Goal: Task Accomplishment & Management: Use online tool/utility

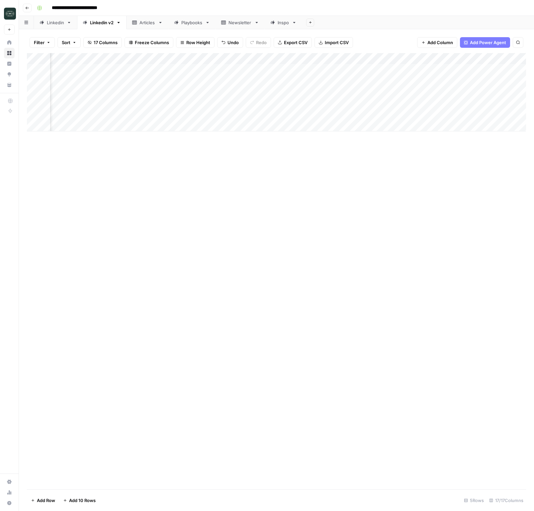
scroll to position [0, 67]
click at [459, 116] on div "Add Column" at bounding box center [276, 92] width 499 height 78
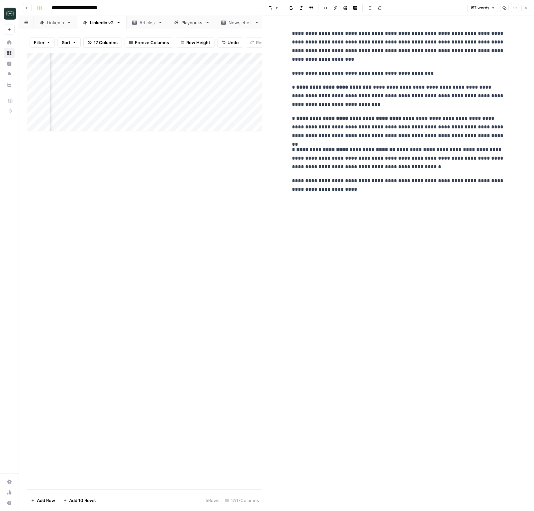
drag, startPoint x: 526, startPoint y: 6, endPoint x: 517, endPoint y: 5, distance: 8.3
click at [525, 6] on icon "button" at bounding box center [526, 8] width 4 height 4
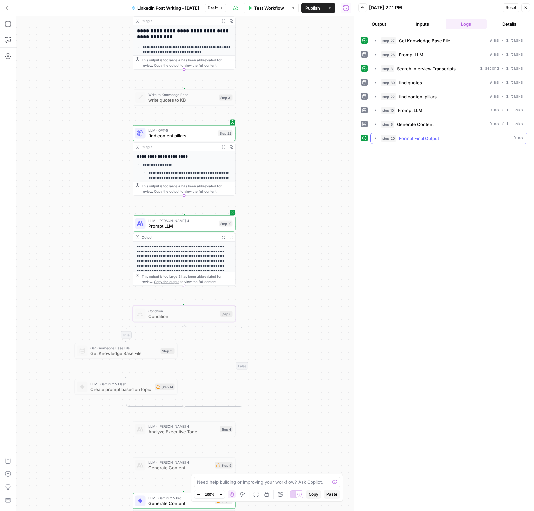
click at [376, 142] on button "step_20 Format Final Output 0 ms" at bounding box center [449, 138] width 156 height 11
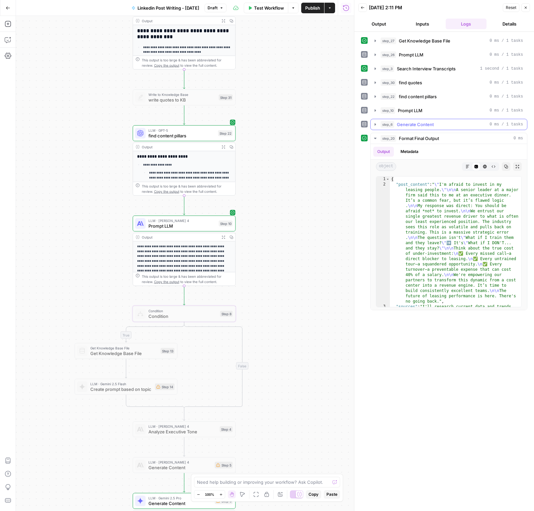
click at [375, 126] on icon "button" at bounding box center [375, 124] width 5 height 5
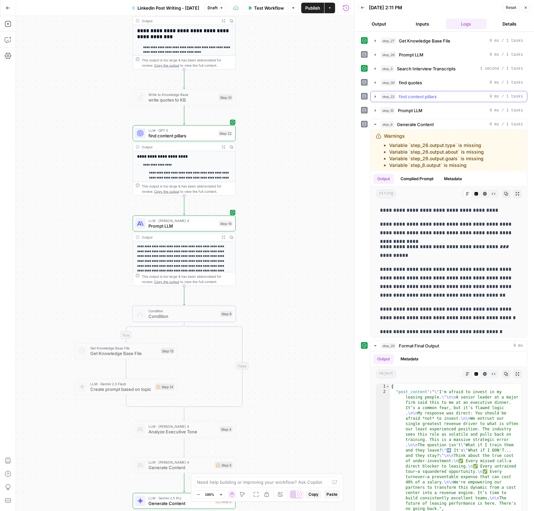
click at [377, 99] on button "step_22 find content pillars 0 ms / 1 tasks" at bounding box center [449, 96] width 156 height 11
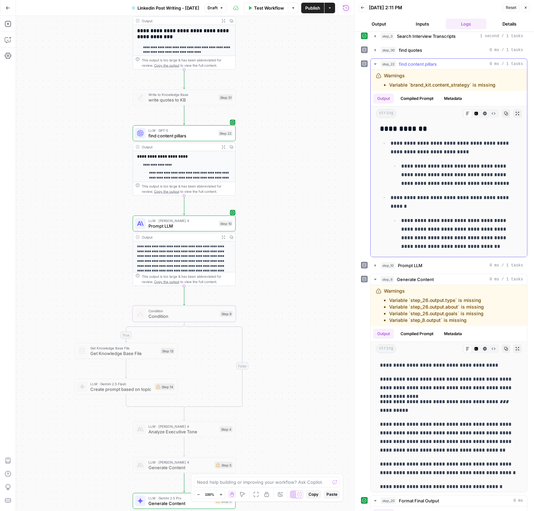
scroll to position [552, 0]
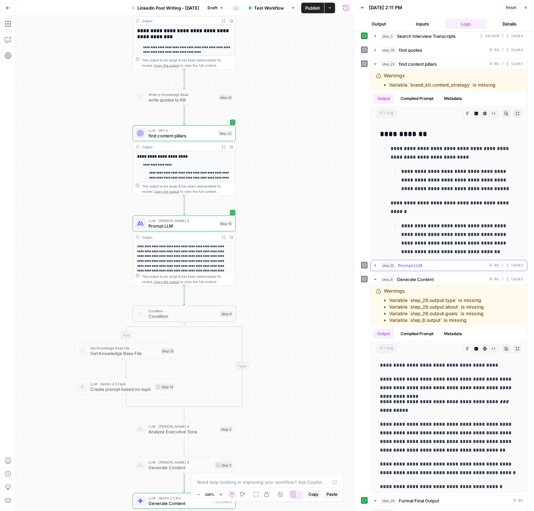
click at [373, 265] on icon "button" at bounding box center [375, 265] width 5 height 5
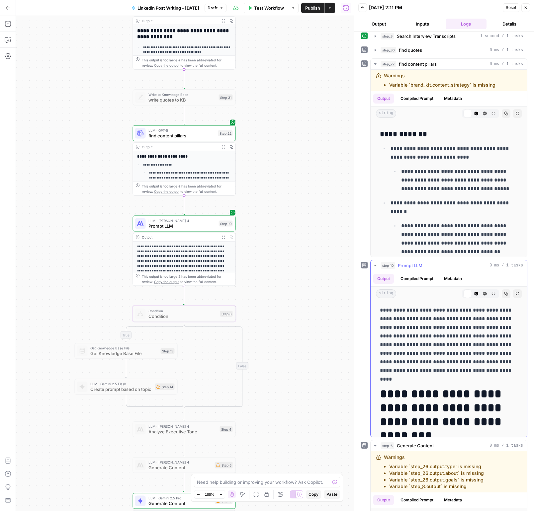
click at [373, 265] on icon "button" at bounding box center [375, 265] width 5 height 5
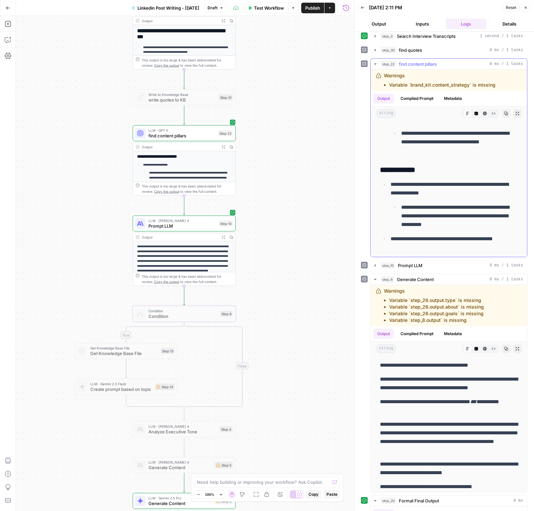
scroll to position [561, 0]
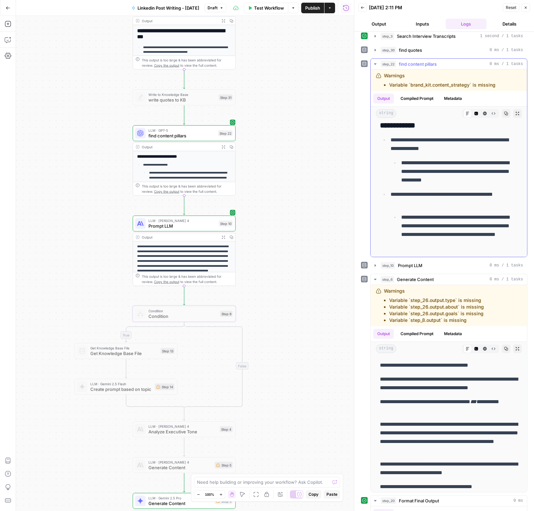
click at [376, 64] on icon "button" at bounding box center [375, 63] width 2 height 1
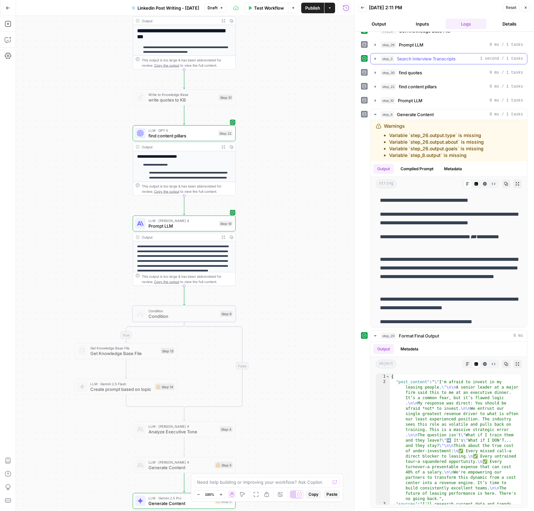
scroll to position [10, 0]
click at [376, 115] on icon "button" at bounding box center [375, 114] width 5 height 5
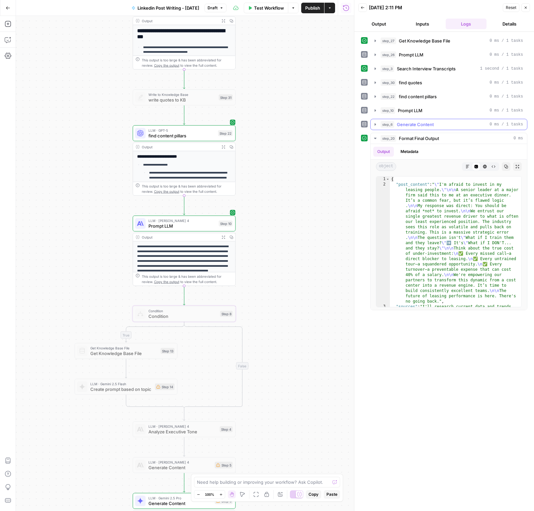
click at [377, 124] on button "step_6 Generate Content 0 ms / 1 tasks" at bounding box center [449, 124] width 156 height 11
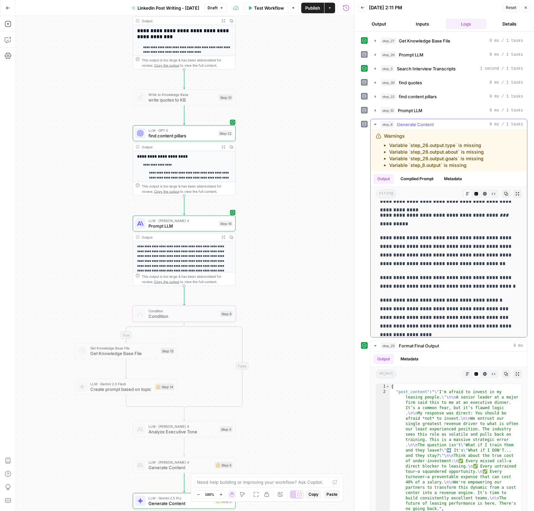
scroll to position [93, 0]
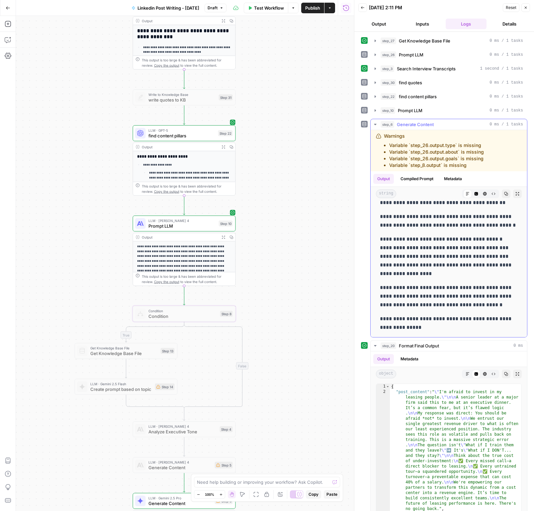
click at [376, 126] on icon "button" at bounding box center [375, 124] width 5 height 5
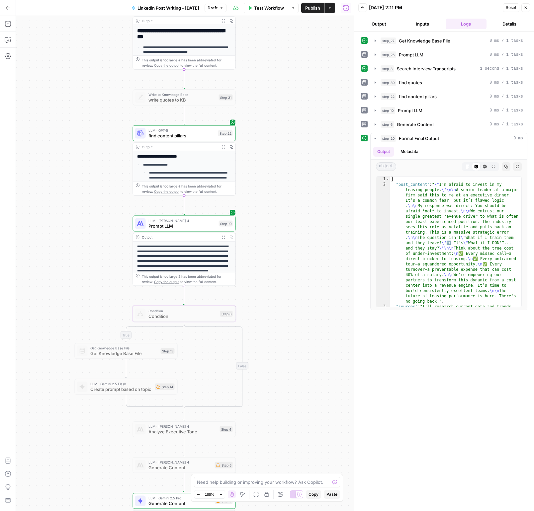
click at [527, 8] on icon "button" at bounding box center [526, 8] width 4 height 4
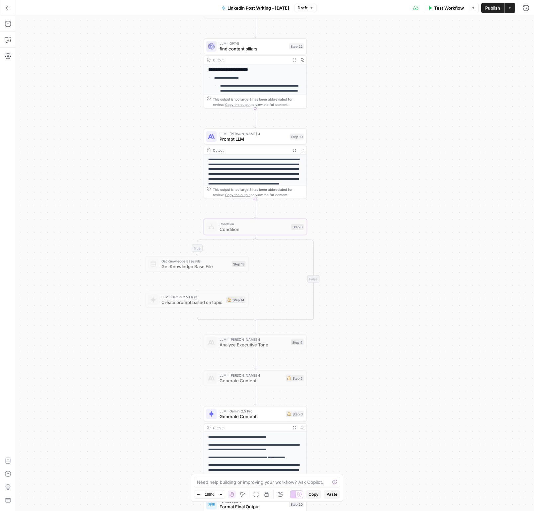
drag, startPoint x: 410, startPoint y: 252, endPoint x: 481, endPoint y: 173, distance: 107.0
click at [481, 170] on div "true false Workflow Set Inputs Inputs Get Knowledge Base File Get Knowledge Bas…" at bounding box center [275, 264] width 518 height 496
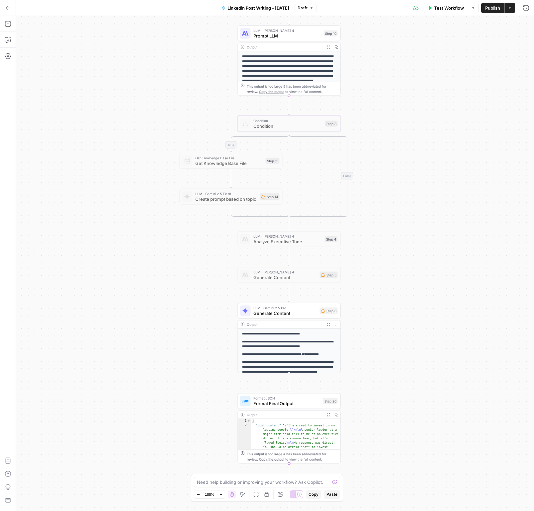
drag, startPoint x: 439, startPoint y: 329, endPoint x: 472, endPoint y: 229, distance: 104.5
click at [472, 229] on div "true false Workflow Set Inputs Inputs Get Knowledge Base File Get Knowledge Bas…" at bounding box center [275, 264] width 518 height 496
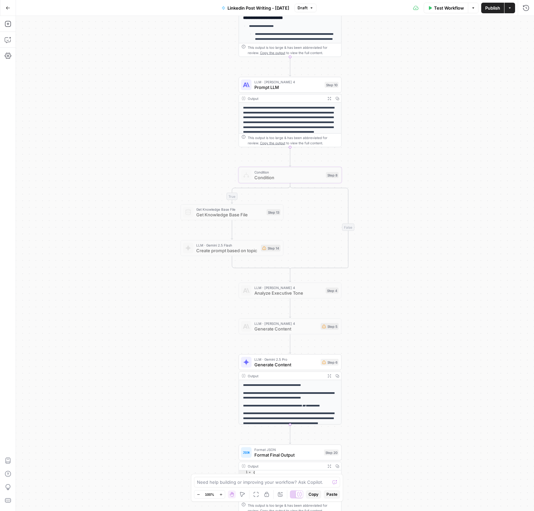
drag, startPoint x: 479, startPoint y: 234, endPoint x: 480, endPoint y: 311, distance: 76.1
click at [480, 311] on div "true false Workflow Set Inputs Inputs Get Knowledge Base File Get Knowledge Bas…" at bounding box center [275, 264] width 518 height 496
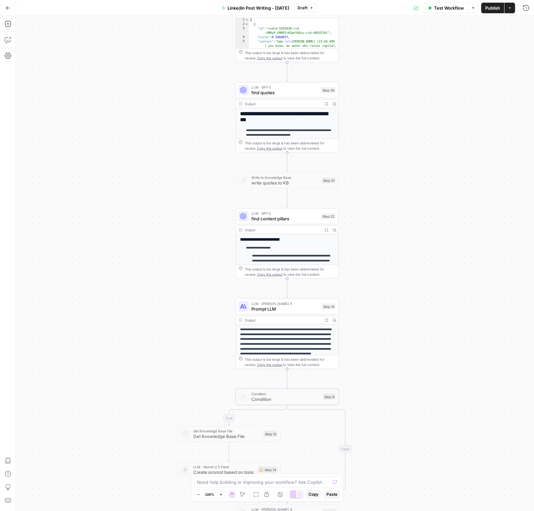
drag, startPoint x: 419, startPoint y: 229, endPoint x: 413, endPoint y: 390, distance: 160.8
click at [413, 390] on div "true false Workflow Set Inputs Inputs Get Knowledge Base File Get Knowledge Bas…" at bounding box center [275, 264] width 518 height 496
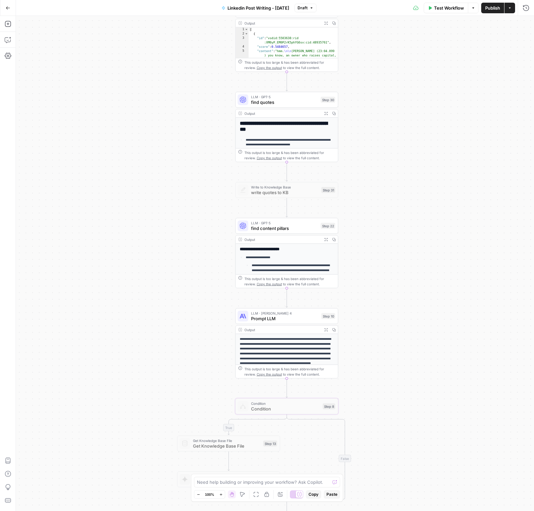
drag, startPoint x: 428, startPoint y: 276, endPoint x: 428, endPoint y: 284, distance: 7.6
click at [428, 284] on div "true false Workflow Set Inputs Inputs Get Knowledge Base File Get Knowledge Bas…" at bounding box center [275, 264] width 518 height 496
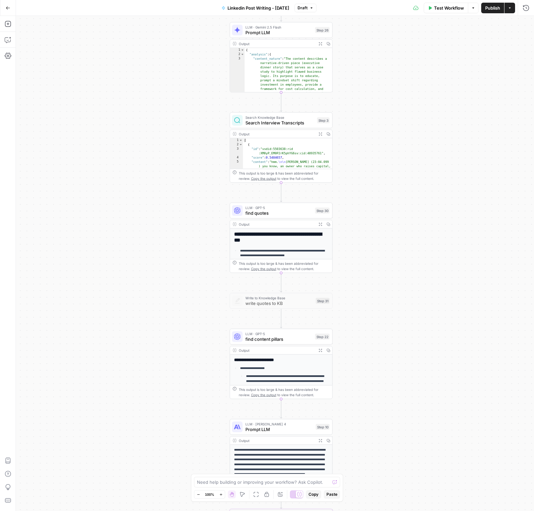
drag, startPoint x: 389, startPoint y: 106, endPoint x: 384, endPoint y: 210, distance: 104.7
click at [384, 210] on div "true false Workflow Set Inputs Inputs Get Knowledge Base File Get Knowledge Bas…" at bounding box center [275, 264] width 518 height 496
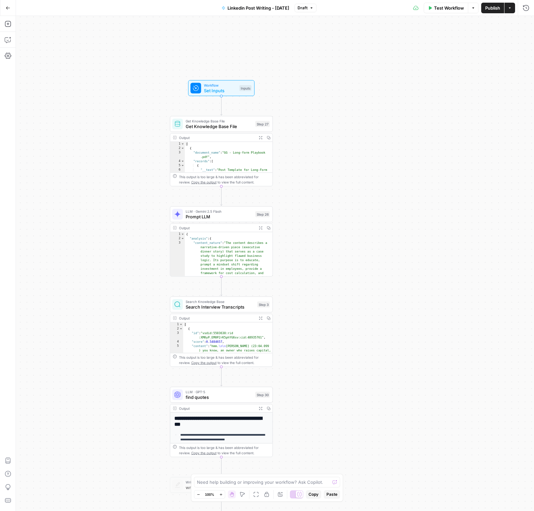
drag, startPoint x: 394, startPoint y: 63, endPoint x: 334, endPoint y: 247, distance: 193.8
click at [334, 247] on div "true false Workflow Set Inputs Inputs Get Knowledge Base File Get Knowledge Bas…" at bounding box center [275, 264] width 518 height 496
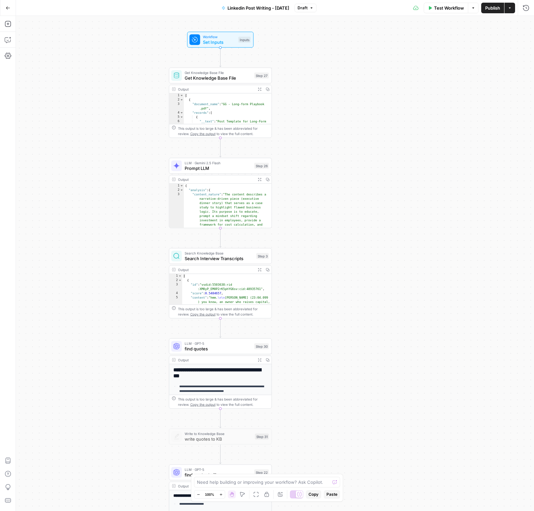
drag, startPoint x: 331, startPoint y: 208, endPoint x: 334, endPoint y: 153, distance: 55.2
click at [334, 153] on div "true false Workflow Set Inputs Inputs Get Knowledge Base File Get Knowledge Bas…" at bounding box center [275, 264] width 518 height 496
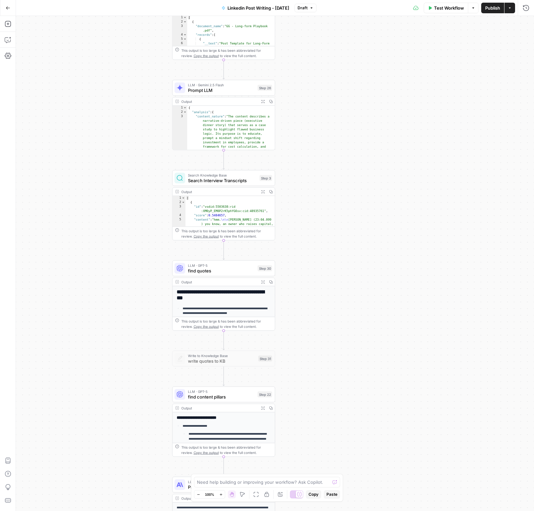
drag, startPoint x: 357, startPoint y: 224, endPoint x: 358, endPoint y: 206, distance: 18.0
click at [358, 206] on div "true false Workflow Set Inputs Inputs Get Knowledge Base File Get Knowledge Bas…" at bounding box center [275, 264] width 518 height 496
click at [7, 25] on icon "button" at bounding box center [8, 24] width 7 height 7
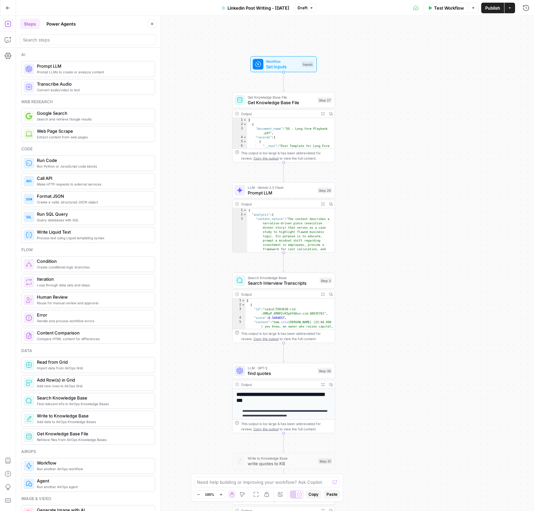
drag, startPoint x: 364, startPoint y: 120, endPoint x: 374, endPoint y: 223, distance: 102.8
click at [375, 223] on div "true false Workflow Set Inputs Inputs Get Knowledge Base File Get Knowledge Bas…" at bounding box center [275, 264] width 518 height 496
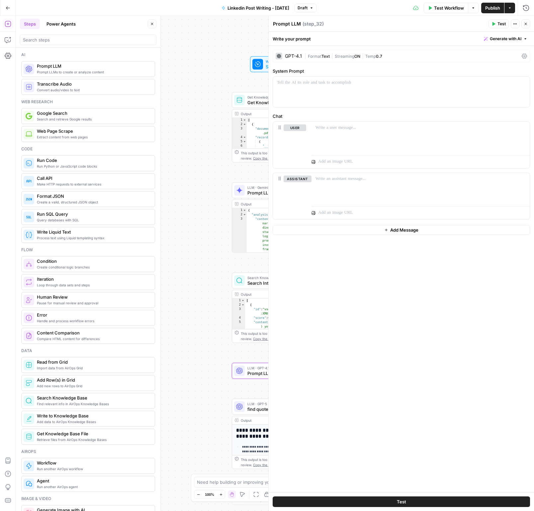
click at [495, 39] on span "Generate with AI" at bounding box center [506, 39] width 32 height 6
click at [484, 64] on button "Generate Use AI to build your prompt" at bounding box center [498, 56] width 56 height 15
click at [429, 84] on div "Content Creation" at bounding box center [447, 80] width 154 height 13
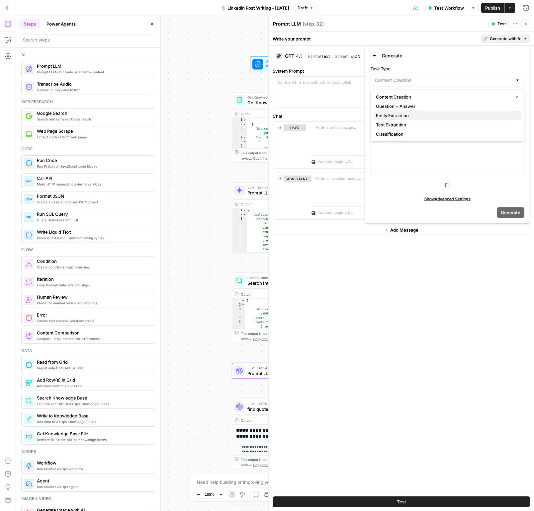
click at [408, 117] on span "Entity Extraction" at bounding box center [446, 115] width 140 height 7
type input "Entity Extraction"
click at [407, 140] on div "To enrich screen reader interactions, please activate Accessibility in Grammarl…" at bounding box center [447, 152] width 153 height 48
click at [518, 132] on icon "button" at bounding box center [517, 133] width 3 height 3
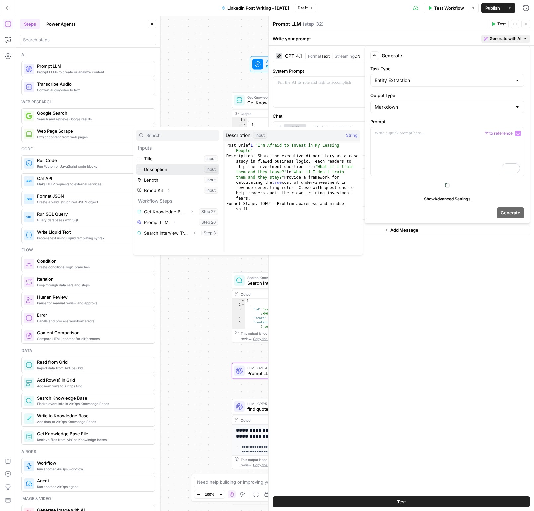
click at [168, 170] on button "Select variable Description" at bounding box center [177, 169] width 83 height 11
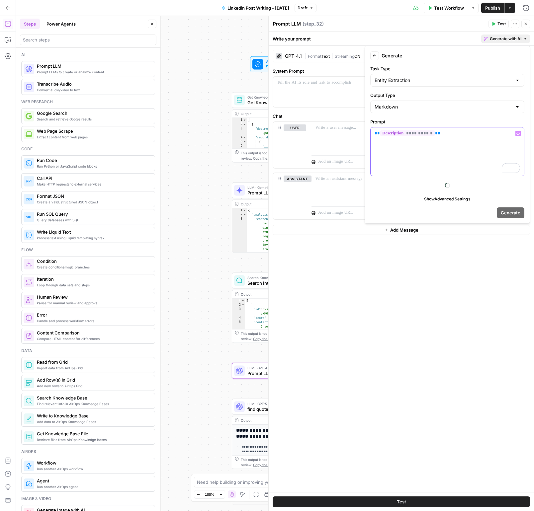
click at [517, 133] on icon "button" at bounding box center [517, 133] width 3 height 3
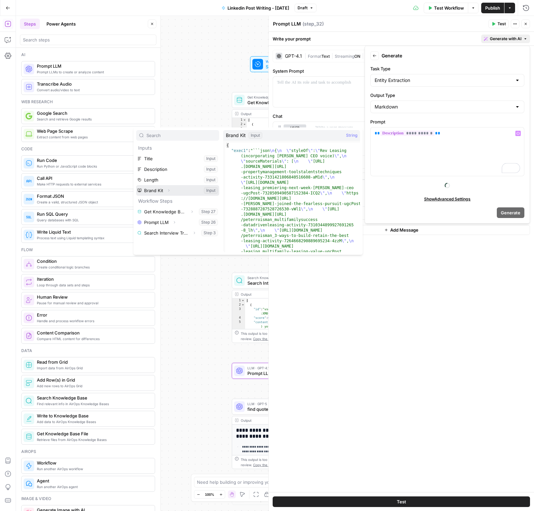
drag, startPoint x: 175, startPoint y: 187, endPoint x: 200, endPoint y: 182, distance: 25.1
click at [175, 187] on button "Select variable Brand Kit" at bounding box center [177, 190] width 83 height 11
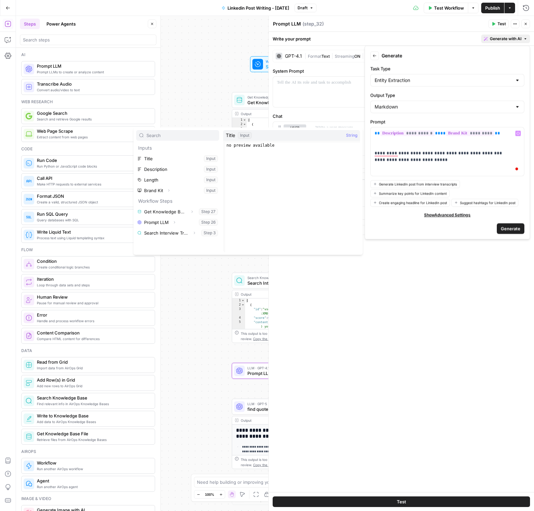
type input "o"
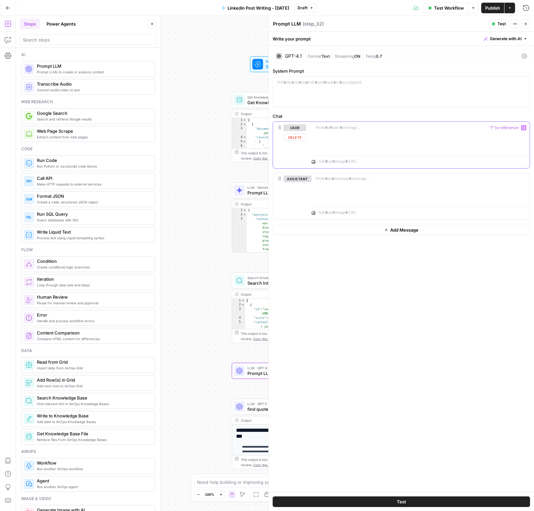
click at [523, 128] on icon "button" at bounding box center [523, 127] width 3 height 3
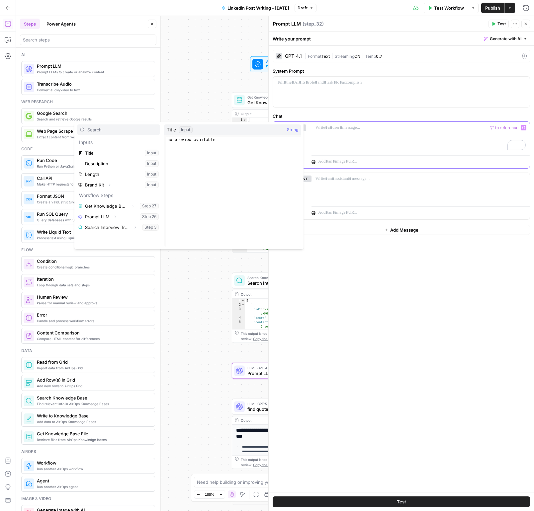
click at [514, 41] on span "Generate with AI" at bounding box center [506, 39] width 32 height 6
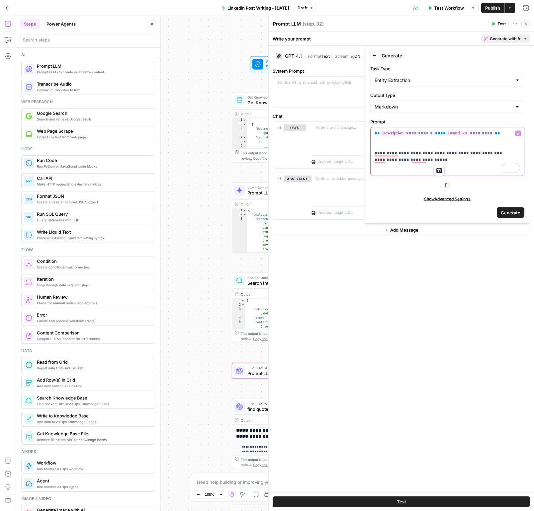
drag, startPoint x: 444, startPoint y: 161, endPoint x: 427, endPoint y: 161, distance: 16.3
click at [427, 161] on p "**********" at bounding box center [447, 146] width 145 height 33
click at [506, 212] on span "Generate" at bounding box center [511, 212] width 20 height 7
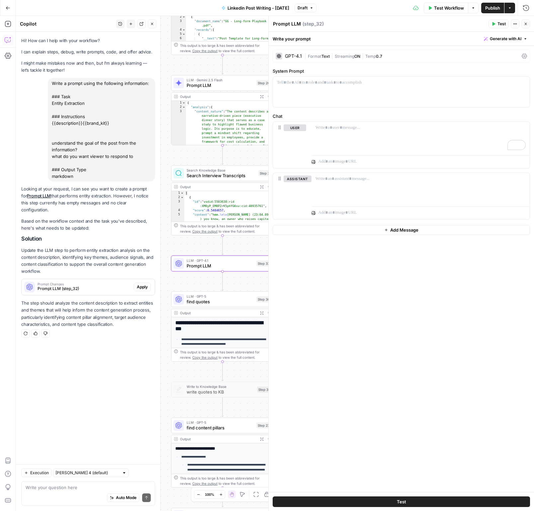
click at [140, 284] on span "Apply" at bounding box center [142, 287] width 11 height 6
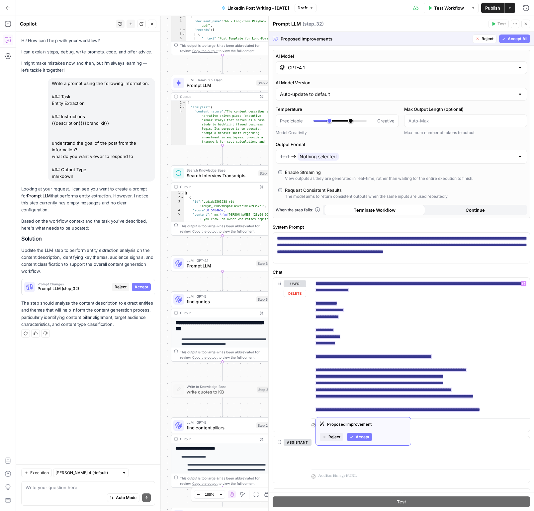
scroll to position [12, 0]
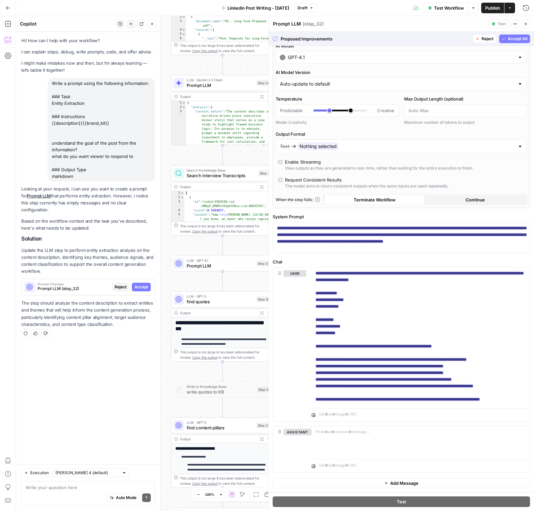
click at [510, 42] on span "Accept All" at bounding box center [518, 39] width 20 height 6
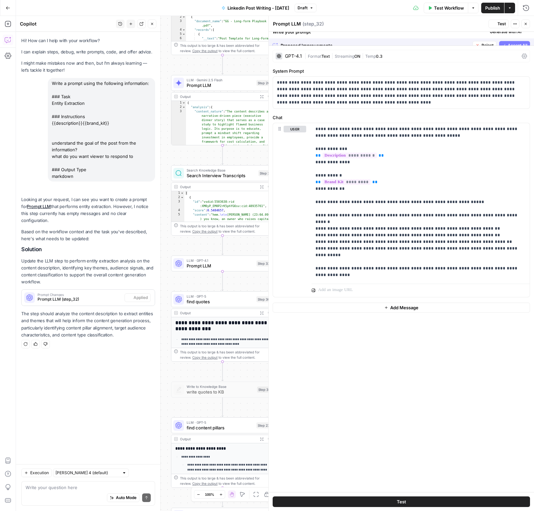
scroll to position [0, 0]
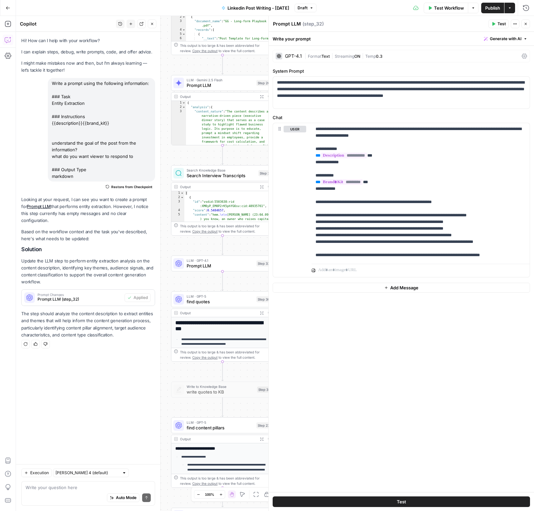
click at [498, 22] on span "Test" at bounding box center [502, 24] width 8 height 6
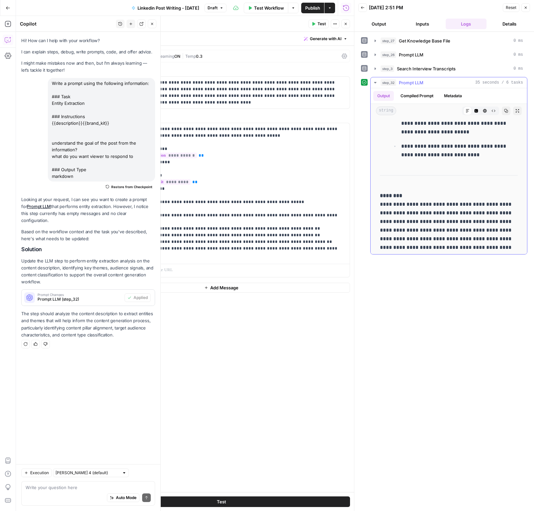
scroll to position [1863, 0]
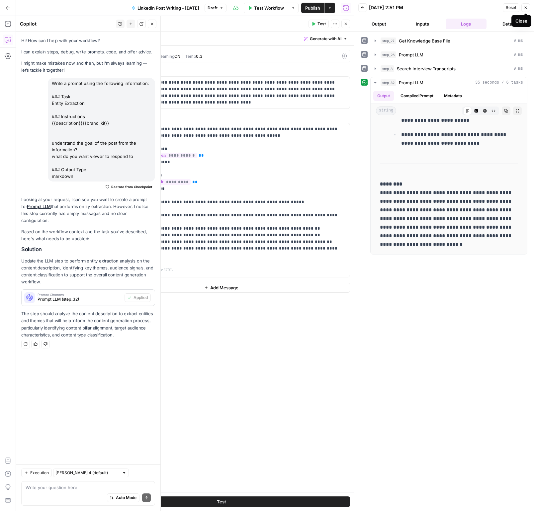
click at [528, 9] on button "Close" at bounding box center [525, 7] width 9 height 9
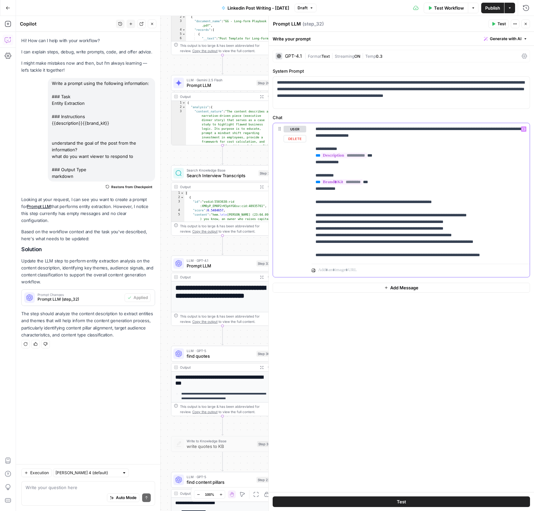
click at [450, 230] on p "**********" at bounding box center [421, 192] width 210 height 133
click at [528, 26] on button "Close" at bounding box center [525, 24] width 9 height 9
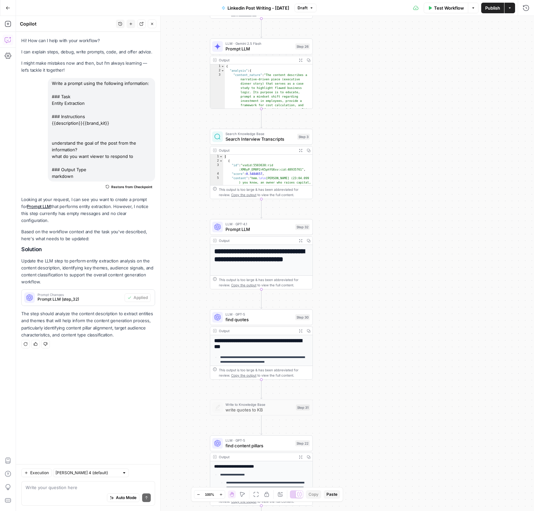
drag, startPoint x: 434, startPoint y: 249, endPoint x: 472, endPoint y: 214, distance: 52.2
click at [472, 214] on div "true false Workflow Set Inputs Inputs Get Knowledge Base File Get Knowledge Bas…" at bounding box center [275, 264] width 518 height 496
click at [264, 228] on span "Prompt LLM" at bounding box center [259, 229] width 67 height 7
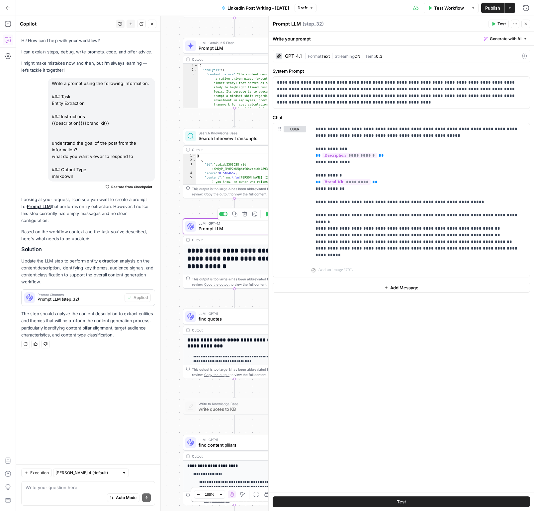
drag, startPoint x: 191, startPoint y: 209, endPoint x: 129, endPoint y: 207, distance: 61.8
click at [129, 207] on body "Catalyst New Home Browse Insights Opportunities Your Data Recent Grids Will Per…" at bounding box center [267, 255] width 534 height 511
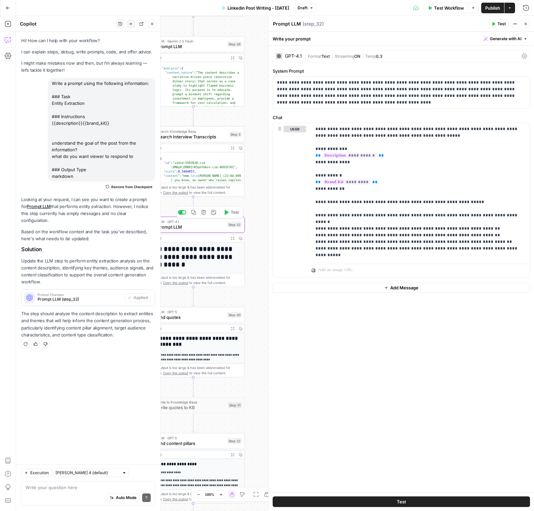
click at [203, 214] on icon "button" at bounding box center [203, 212] width 5 height 5
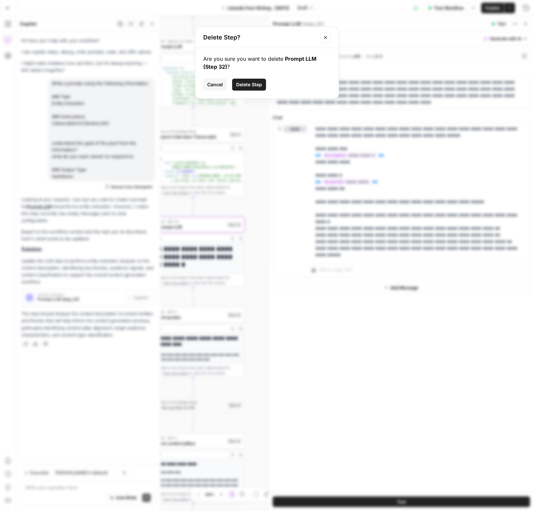
click at [254, 84] on span "Delete Step" at bounding box center [249, 84] width 26 height 7
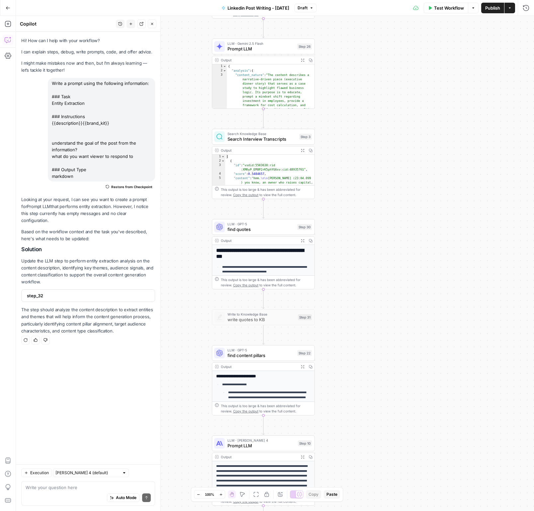
drag, startPoint x: 361, startPoint y: 420, endPoint x: 429, endPoint y: 428, distance: 68.2
click at [429, 428] on div "true false Workflow Set Inputs Inputs Get Knowledge Base File Get Knowledge Bas…" at bounding box center [275, 264] width 518 height 496
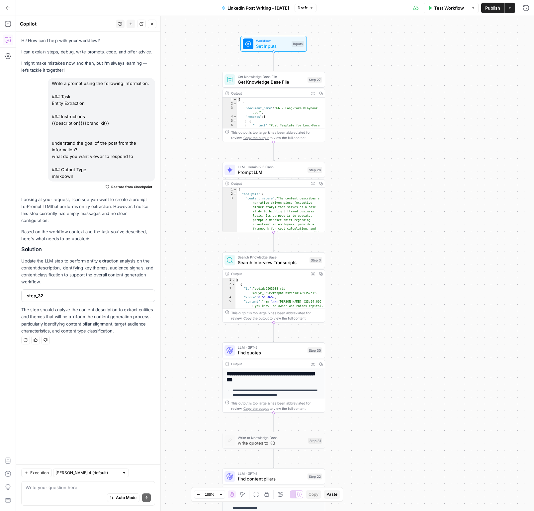
drag, startPoint x: 421, startPoint y: 90, endPoint x: 441, endPoint y: 146, distance: 59.6
click at [433, 204] on div "true false Workflow Set Inputs Inputs Get Knowledge Base File Get Knowledge Bas…" at bounding box center [275, 264] width 518 height 496
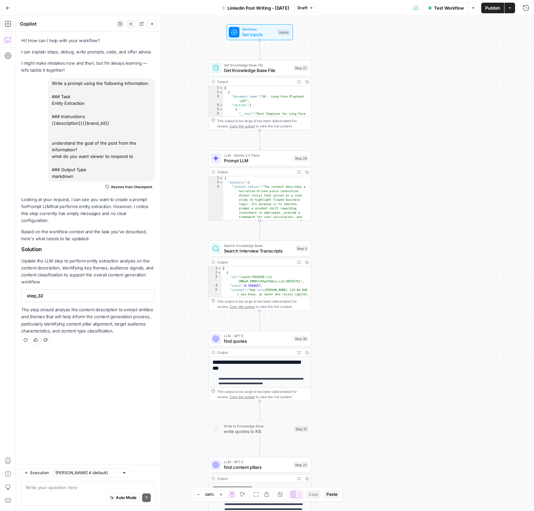
drag, startPoint x: 450, startPoint y: 261, endPoint x: 423, endPoint y: 70, distance: 192.8
click at [423, 70] on div "true false Workflow Set Inputs Inputs Get Knowledge Base File Get Knowledge Bas…" at bounding box center [275, 264] width 518 height 496
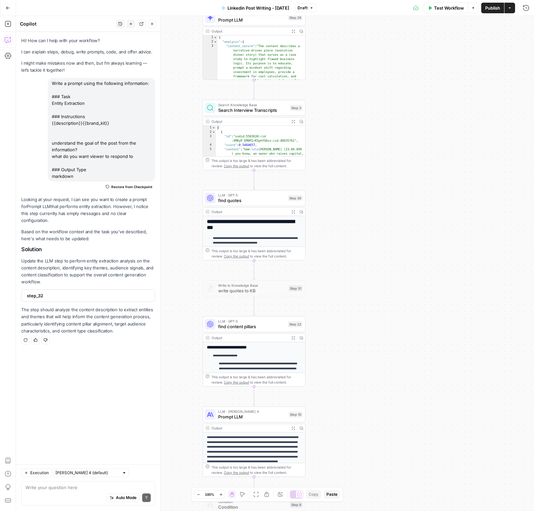
drag, startPoint x: 421, startPoint y: 142, endPoint x: 422, endPoint y: 103, distance: 38.9
click at [422, 103] on div "true false Workflow Set Inputs Inputs Get Knowledge Base File Get Knowledge Bas…" at bounding box center [275, 264] width 518 height 496
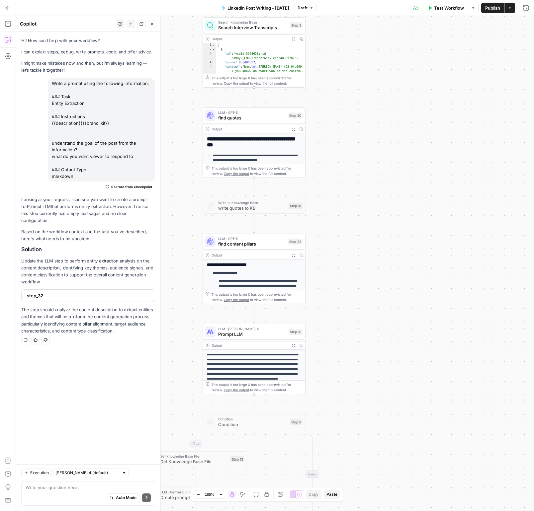
drag, startPoint x: 429, startPoint y: 283, endPoint x: 428, endPoint y: 218, distance: 65.4
click at [428, 218] on div "true false Workflow Set Inputs Inputs Get Knowledge Base File Get Knowledge Bas…" at bounding box center [275, 264] width 518 height 496
click at [250, 205] on span "write quotes to KB" at bounding box center [252, 208] width 68 height 7
click at [228, 207] on span "write quotes to KB" at bounding box center [252, 208] width 68 height 7
click at [244, 194] on div at bounding box center [243, 193] width 8 height 5
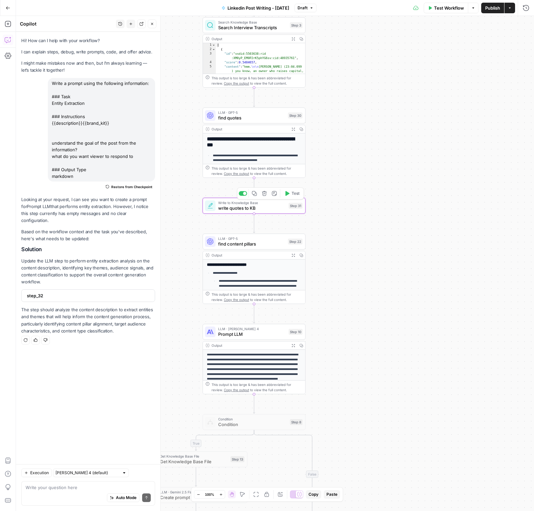
click at [233, 211] on span "write quotes to KB" at bounding box center [252, 208] width 68 height 7
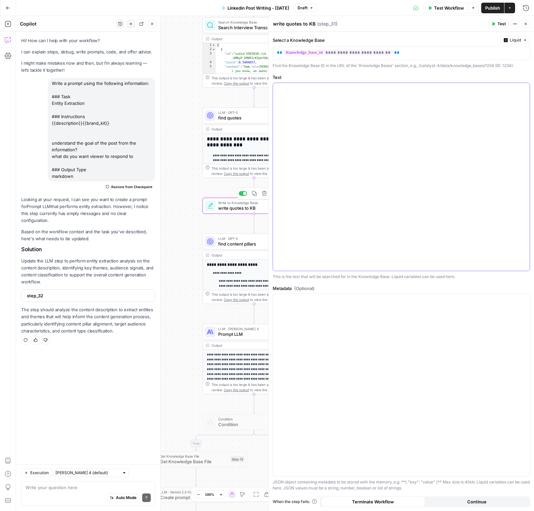
click at [411, 111] on div at bounding box center [401, 177] width 257 height 188
click at [523, 90] on icon "button" at bounding box center [523, 88] width 3 height 3
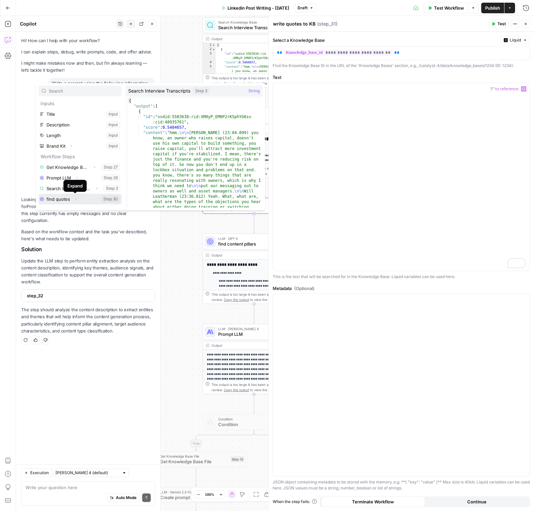
click at [74, 199] on icon "button" at bounding box center [76, 199] width 4 height 4
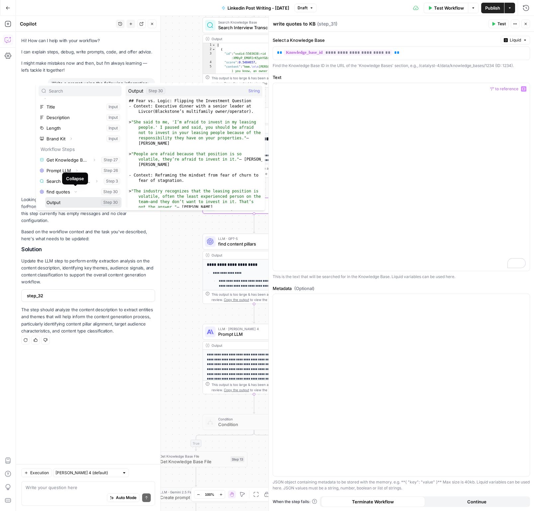
drag, startPoint x: 59, startPoint y: 204, endPoint x: 99, endPoint y: 215, distance: 41.2
click at [59, 204] on button "Select variable Output" at bounding box center [83, 202] width 76 height 11
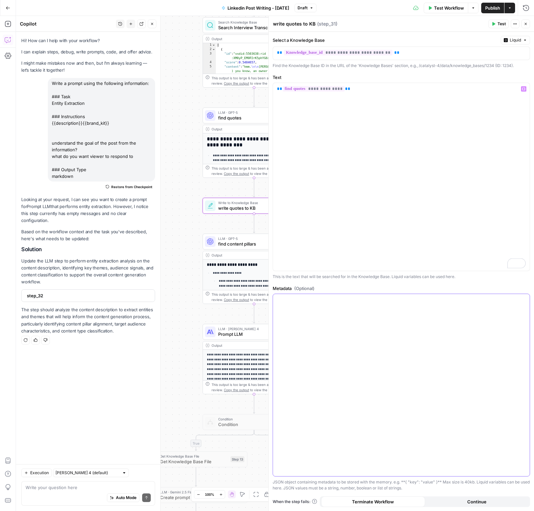
click at [386, 330] on div at bounding box center [401, 385] width 257 height 182
drag, startPoint x: 318, startPoint y: 327, endPoint x: 299, endPoint y: 328, distance: 19.3
click at [299, 328] on p "**********" at bounding box center [401, 320] width 249 height 46
drag, startPoint x: 323, startPoint y: 314, endPoint x: 299, endPoint y: 314, distance: 24.6
click at [299, 314] on p "**********" at bounding box center [401, 320] width 249 height 46
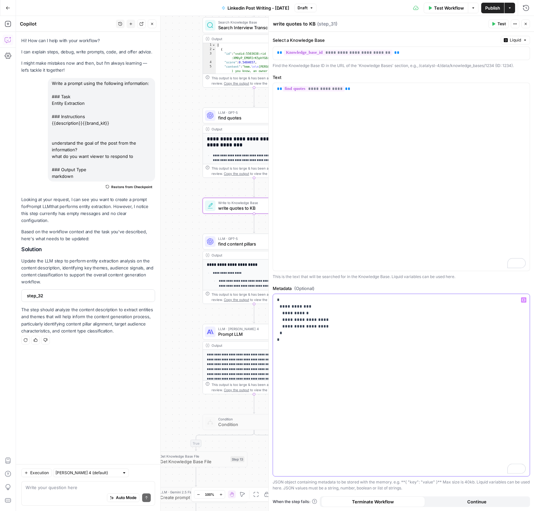
click at [524, 301] on icon "button" at bounding box center [523, 300] width 3 height 3
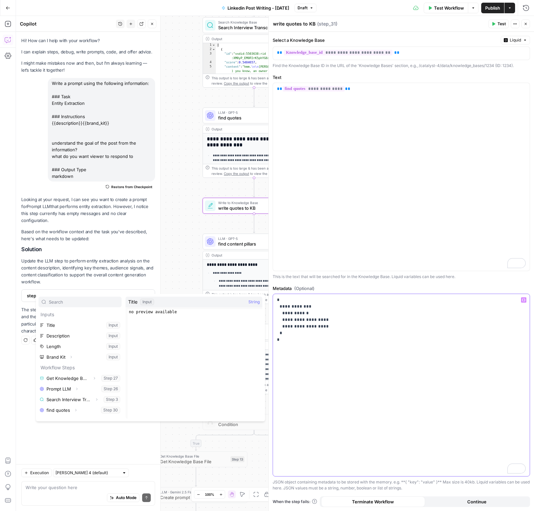
click at [355, 324] on p "**********" at bounding box center [401, 320] width 249 height 46
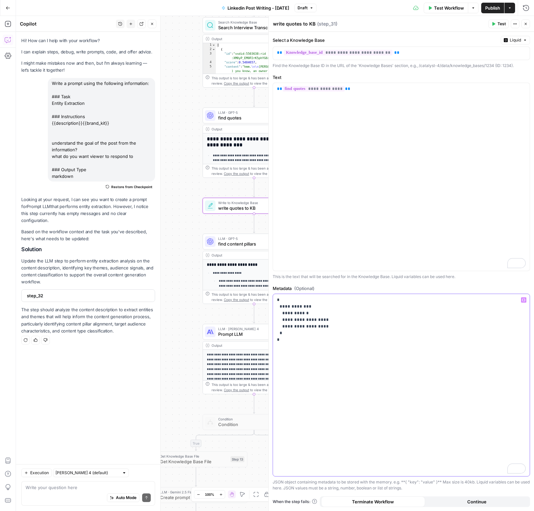
click at [299, 314] on p "**********" at bounding box center [401, 320] width 249 height 46
click at [500, 26] on span "Test" at bounding box center [502, 24] width 8 height 6
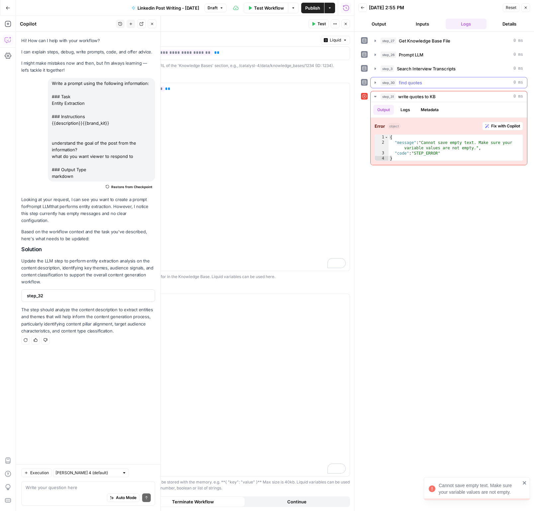
click at [446, 84] on div "step_30 find quotes 0 ms" at bounding box center [452, 82] width 142 height 7
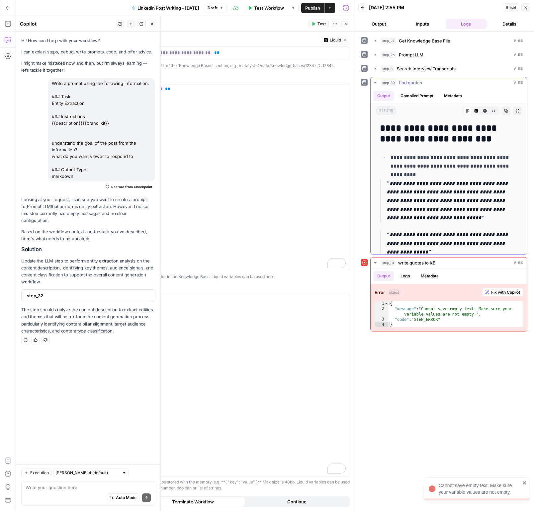
click at [450, 82] on div "step_30 find quotes 0 ms" at bounding box center [452, 82] width 142 height 7
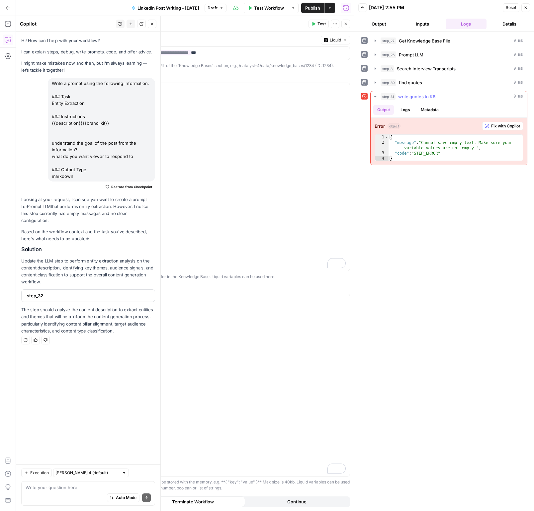
click at [504, 126] on span "Fix with Copilot" at bounding box center [505, 126] width 29 height 6
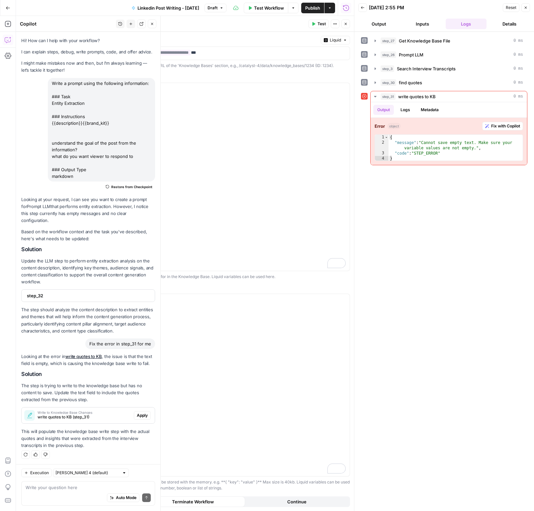
click at [141, 413] on span "Apply" at bounding box center [142, 416] width 11 height 6
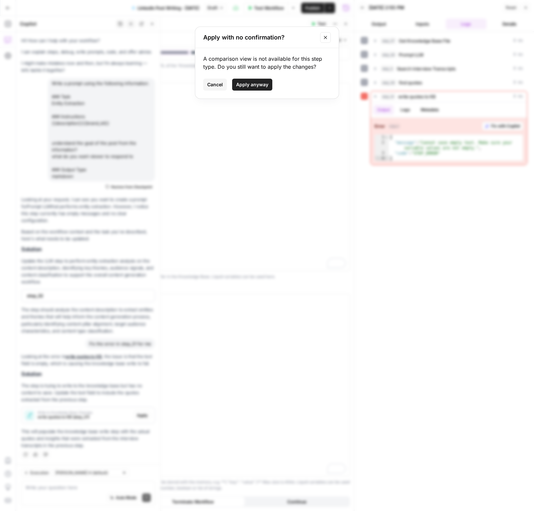
click at [254, 85] on span "Apply anyway" at bounding box center [252, 84] width 32 height 7
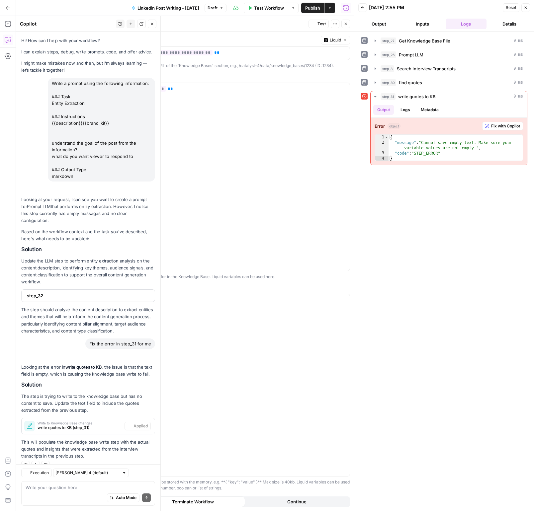
scroll to position [4, 0]
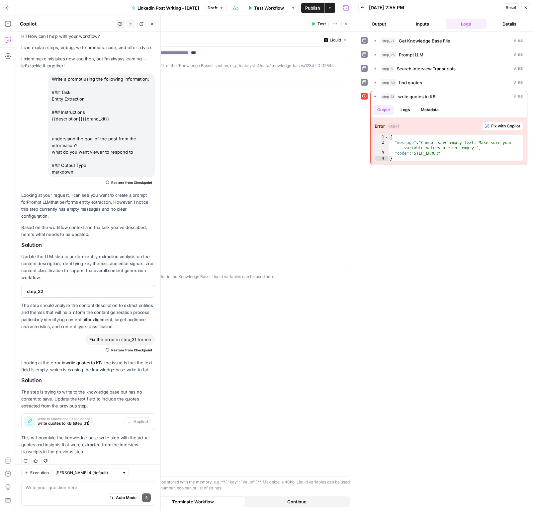
click at [432, 249] on div "step_27 Get Knowledge Base File 0 ms step_26 Prompt LLM 0 ms step_3 Search Inte…" at bounding box center [444, 271] width 166 height 473
click at [314, 19] on header "write quotes to KB write quotes to KB ( step_31 ) Test Actions Close" at bounding box center [221, 24] width 265 height 16
click at [313, 21] on button "Test" at bounding box center [319, 24] width 20 height 9
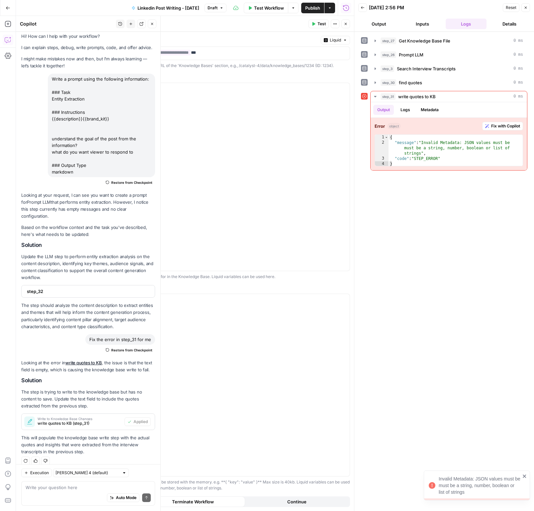
drag, startPoint x: 465, startPoint y: 491, endPoint x: 435, endPoint y: 477, distance: 33.3
click at [437, 479] on div "Invalid Metadata: JSON values must be must be a string, number, boolean or list…" at bounding box center [475, 486] width 96 height 24
copy div "Invalid Metadata: JSON values must be must be a string, number, boolean or list…"
click at [225, 336] on p "**********" at bounding box center [221, 320] width 249 height 46
click at [320, 22] on span "Test" at bounding box center [322, 24] width 8 height 6
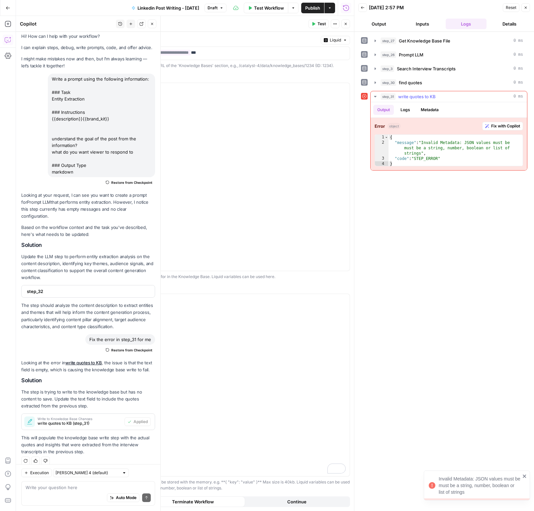
type textarea "**********"
drag, startPoint x: 424, startPoint y: 141, endPoint x: 421, endPoint y: 153, distance: 11.5
click at [421, 153] on div "{ "message" : "Invalid Metadata: JSON values must be must be a string, number, …" at bounding box center [456, 156] width 134 height 43
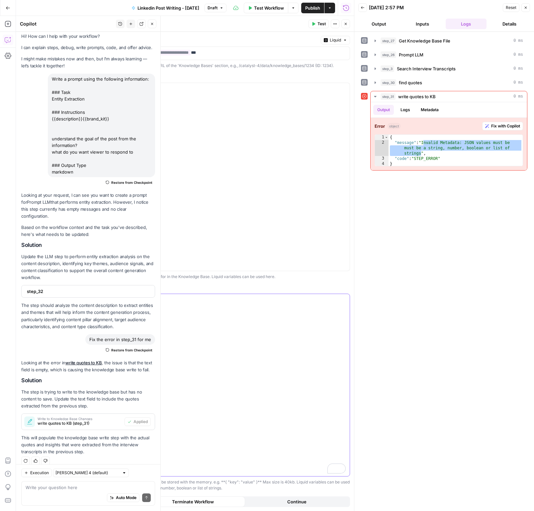
click at [290, 347] on div "**********" at bounding box center [221, 385] width 257 height 182
click at [320, 23] on span "Test" at bounding box center [322, 24] width 8 height 6
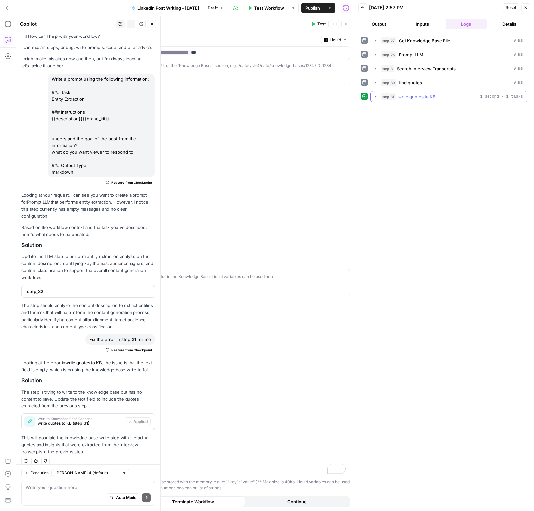
click at [374, 96] on icon "button" at bounding box center [375, 96] width 5 height 5
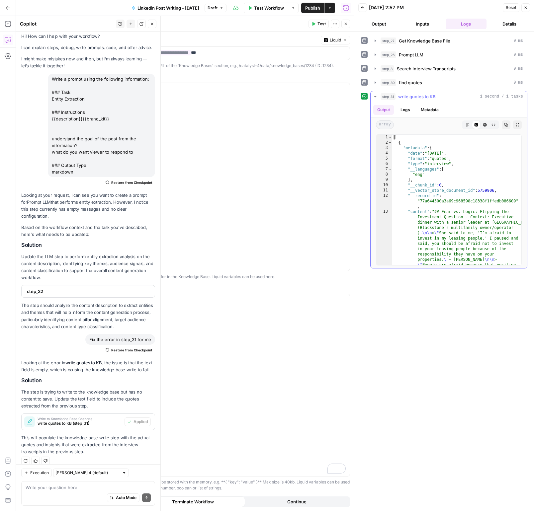
click at [374, 96] on icon "button" at bounding box center [375, 96] width 2 height 1
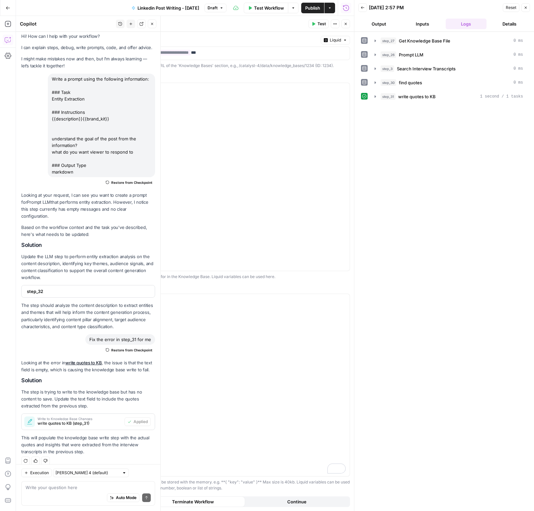
click at [527, 8] on icon "button" at bounding box center [526, 8] width 4 height 4
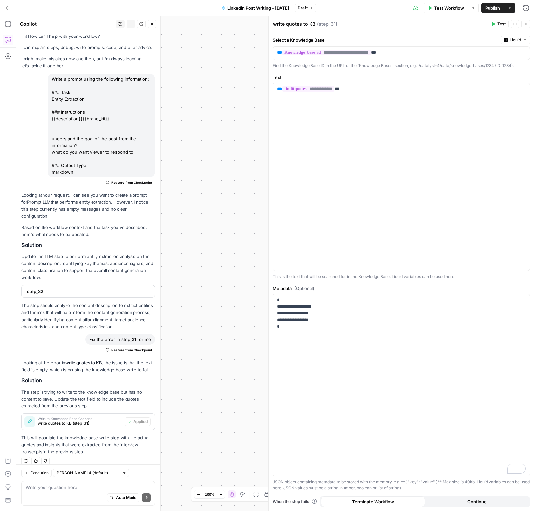
click at [526, 26] on div "Run History E" at bounding box center [512, 22] width 38 height 12
click at [528, 26] on button "Close" at bounding box center [525, 24] width 9 height 9
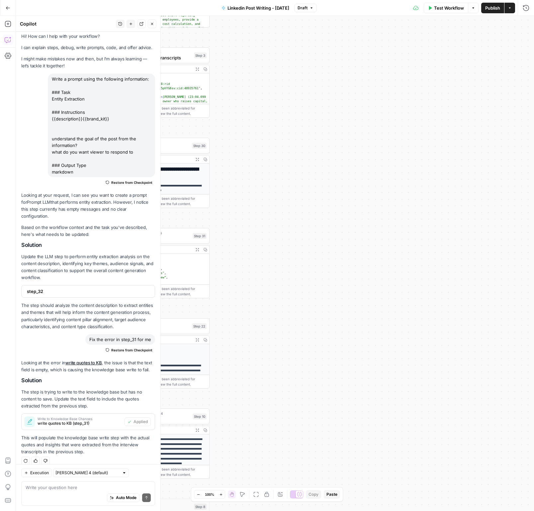
drag, startPoint x: 287, startPoint y: 293, endPoint x: 507, endPoint y: 263, distance: 222.0
click at [508, 261] on div "true false Workflow Set Inputs Inputs Get Knowledge Base File Get Knowledge Bas…" at bounding box center [275, 264] width 518 height 496
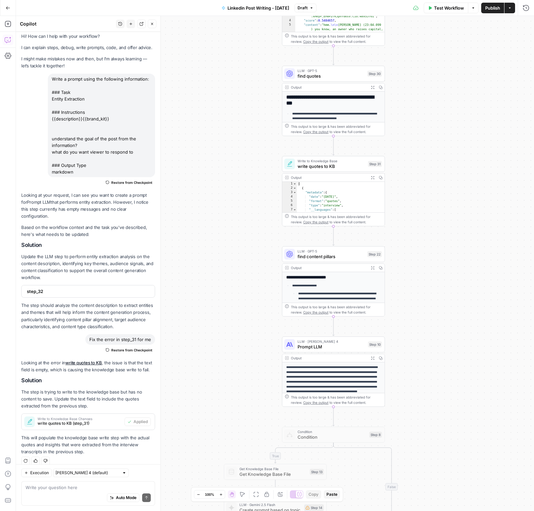
drag, startPoint x: 425, startPoint y: 324, endPoint x: 490, endPoint y: 281, distance: 77.8
click at [490, 281] on div "true false Workflow Set Inputs Inputs Get Knowledge Base File Get Knowledge Bas…" at bounding box center [275, 264] width 518 height 496
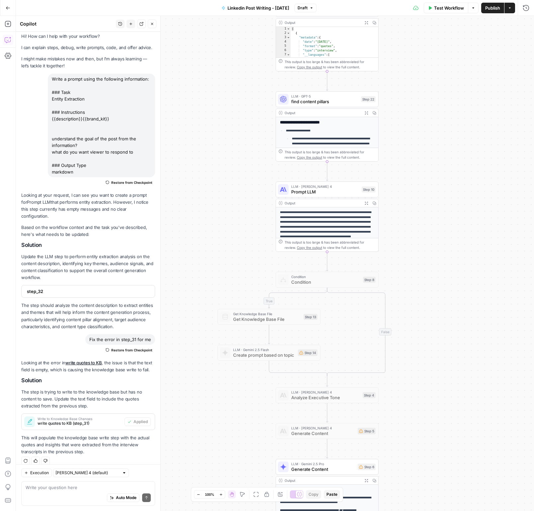
drag, startPoint x: 470, startPoint y: 370, endPoint x: 463, endPoint y: 216, distance: 154.6
click at [463, 216] on div "true false Workflow Set Inputs Inputs Get Knowledge Base File Get Knowledge Bas…" at bounding box center [275, 264] width 518 height 496
click at [321, 278] on span "Condition" at bounding box center [325, 276] width 69 height 5
click at [315, 268] on div at bounding box center [314, 267] width 3 height 3
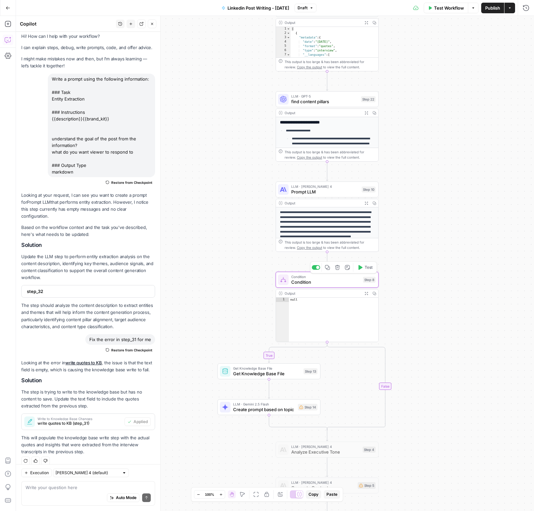
click at [312, 286] on div "Condition Condition Step 8 Copy step Delete step Add Note Test" at bounding box center [327, 280] width 103 height 16
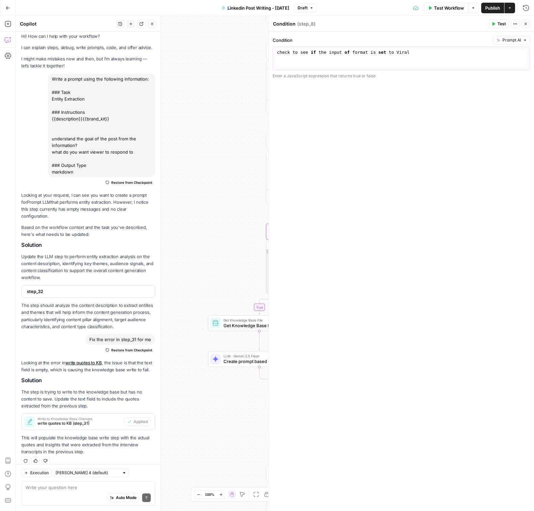
drag, startPoint x: 198, startPoint y: 260, endPoint x: 206, endPoint y: 270, distance: 12.0
click at [195, 241] on div "true false Workflow Set Inputs Inputs Get Knowledge Base File Get Knowledge Bas…" at bounding box center [275, 264] width 518 height 496
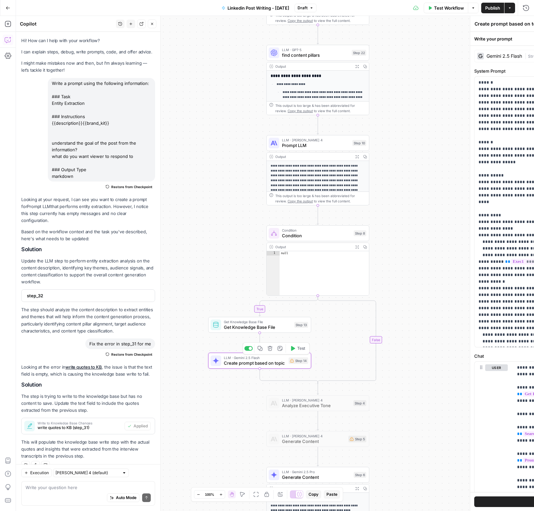
scroll to position [4, 0]
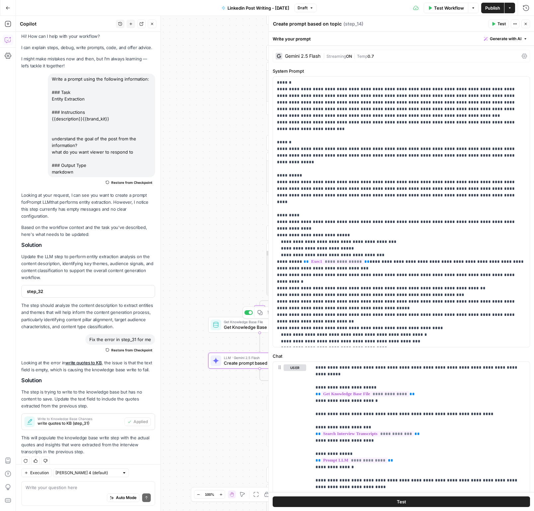
click at [240, 326] on span "Get Knowledge Base File" at bounding box center [258, 327] width 68 height 7
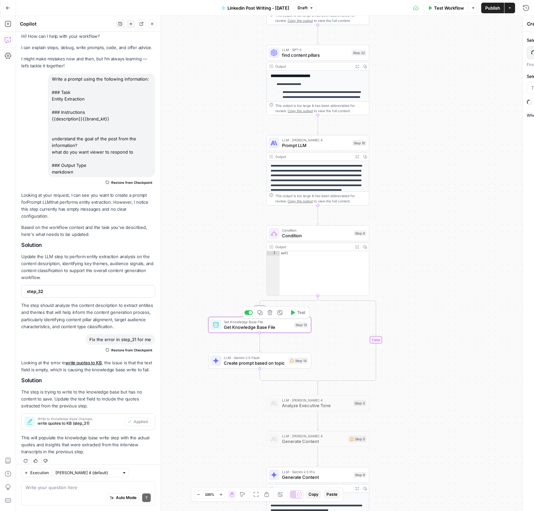
type textarea "Get Knowledge Base File"
type input "Top Performing Posts"
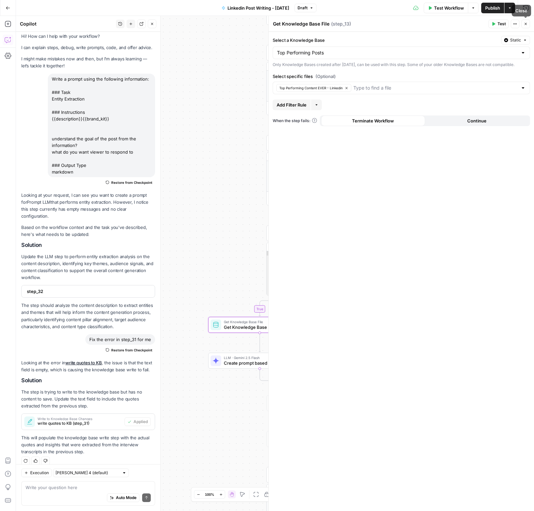
click at [524, 22] on icon "button" at bounding box center [526, 24] width 4 height 4
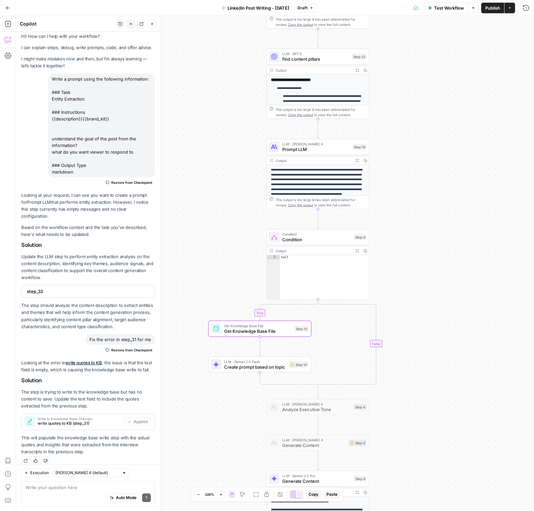
click at [445, 10] on span "Test Workflow" at bounding box center [449, 8] width 30 height 7
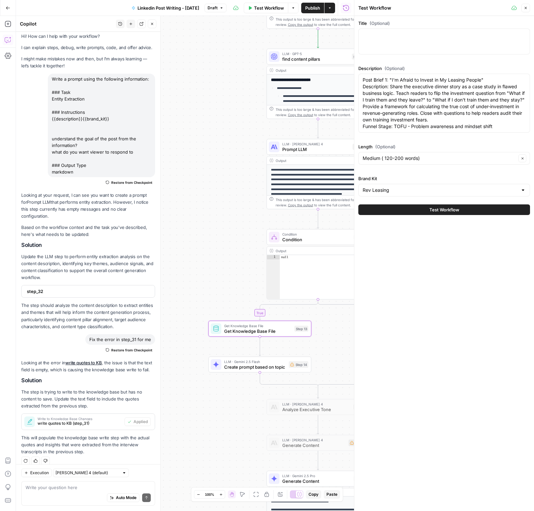
click at [434, 213] on button "Test Workflow" at bounding box center [444, 210] width 172 height 11
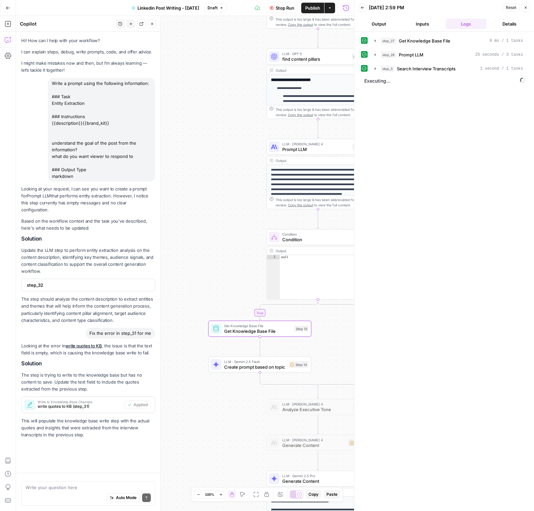
scroll to position [4, 0]
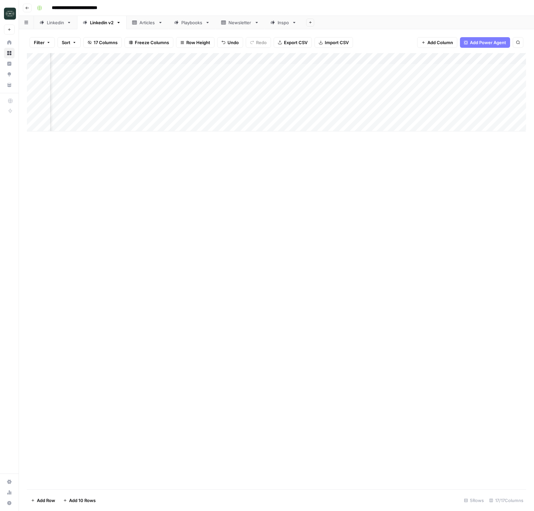
scroll to position [0, 67]
click at [459, 115] on div "Add Column" at bounding box center [276, 92] width 499 height 78
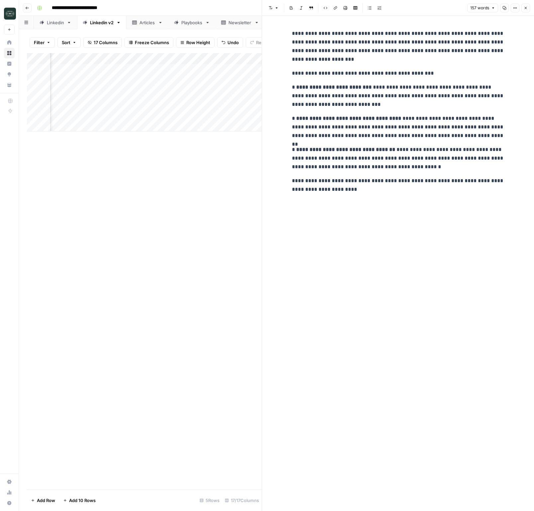
click at [363, 120] on strong "**********" at bounding box center [348, 118] width 105 height 5
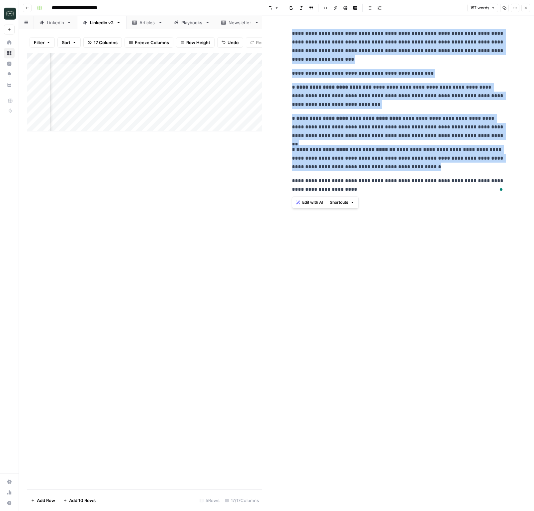
copy div "**********"
